Goal: Check status: Check status

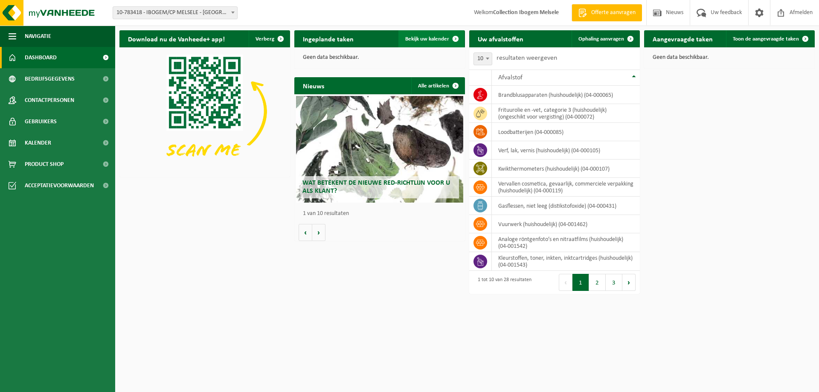
click at [435, 36] on span "Bekijk uw kalender" at bounding box center [427, 39] width 44 height 6
click at [410, 40] on span "Bekijk uw kalender" at bounding box center [427, 39] width 44 height 6
click at [344, 55] on p "Geen data beschikbaar." at bounding box center [379, 58] width 153 height 6
